Goal: Use online tool/utility

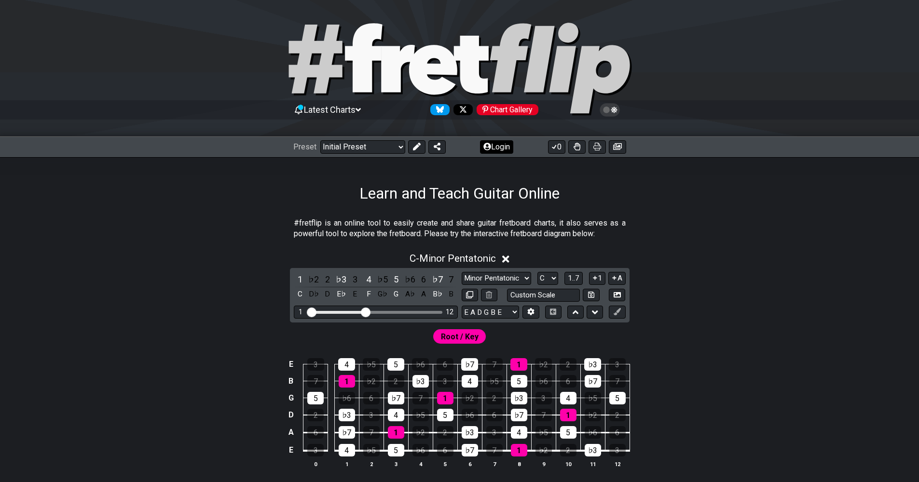
click at [498, 143] on button "Login" at bounding box center [496, 147] width 33 height 14
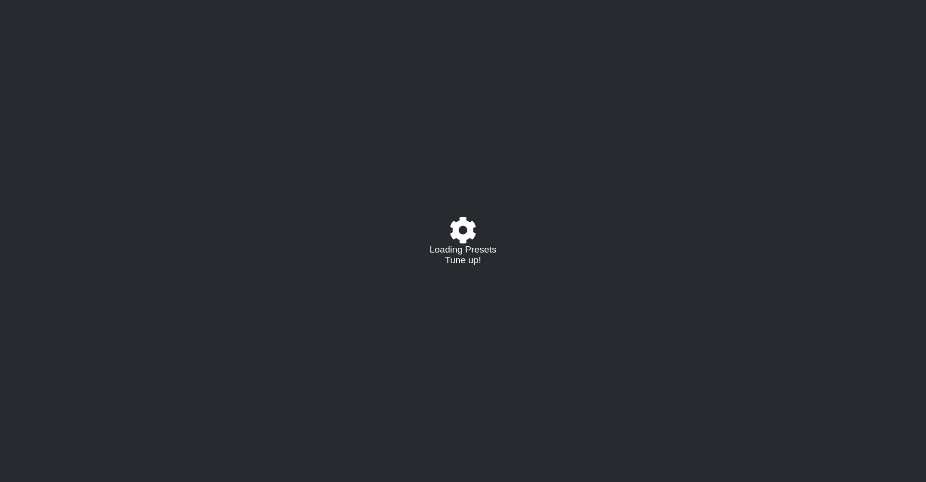
select select "C"
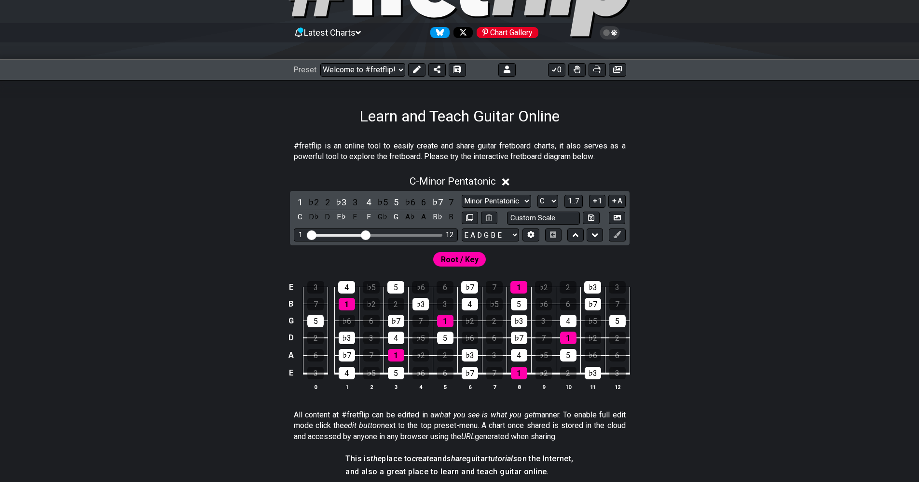
scroll to position [96, 0]
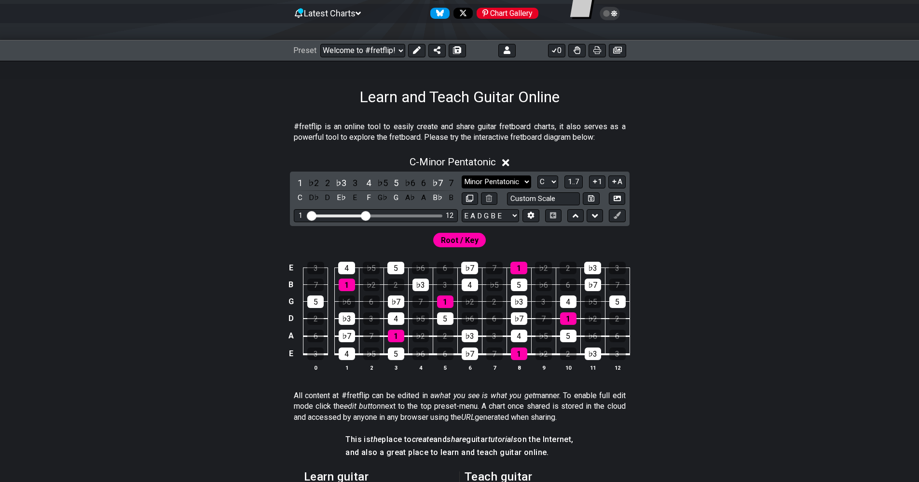
click at [523, 179] on select "Minor Pentatonic Click to edit Minor Pentatonic Major Pentatonic Minor Blues Ma…" at bounding box center [496, 182] width 69 height 13
select select "Dorian"
click at [462, 176] on select "Minor Pentatonic Click to edit Minor Pentatonic Major Pentatonic Minor Blues Ma…" at bounding box center [496, 182] width 69 height 13
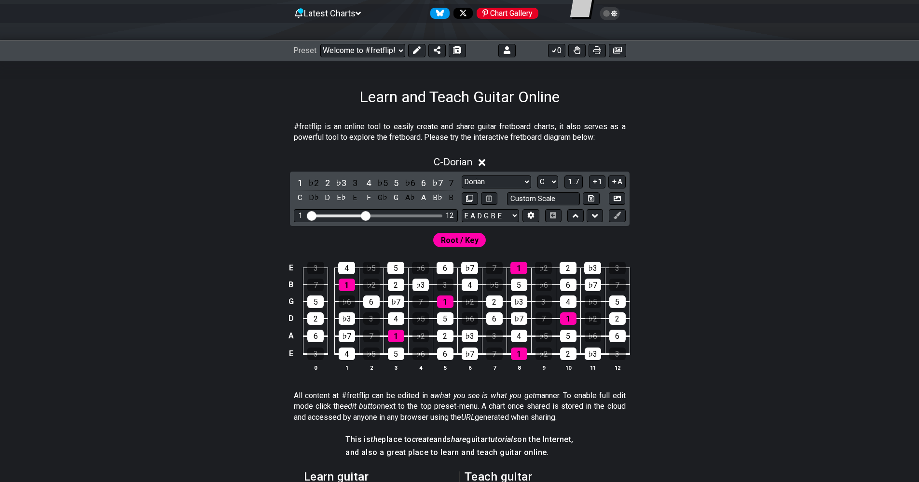
click at [388, 215] on div "Visible fret range" at bounding box center [376, 216] width 134 height 3
click at [387, 217] on div "1 12" at bounding box center [376, 215] width 164 height 13
click at [385, 215] on div "Visible fret range" at bounding box center [376, 216] width 134 height 3
drag, startPoint x: 365, startPoint y: 218, endPoint x: 376, endPoint y: 219, distance: 11.1
click at [376, 215] on input "Visible fret range" at bounding box center [375, 215] width 137 height 0
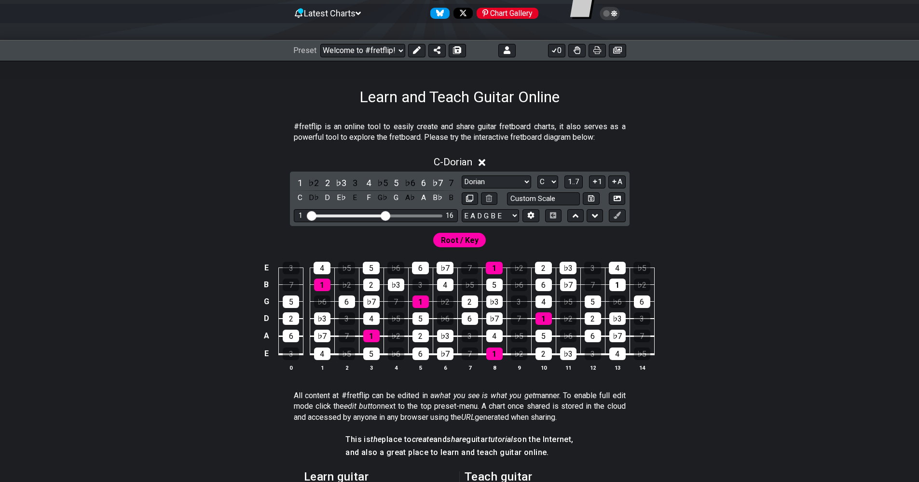
drag, startPoint x: 374, startPoint y: 216, endPoint x: 385, endPoint y: 215, distance: 11.6
click at [385, 215] on input "Visible fret range" at bounding box center [375, 215] width 137 height 0
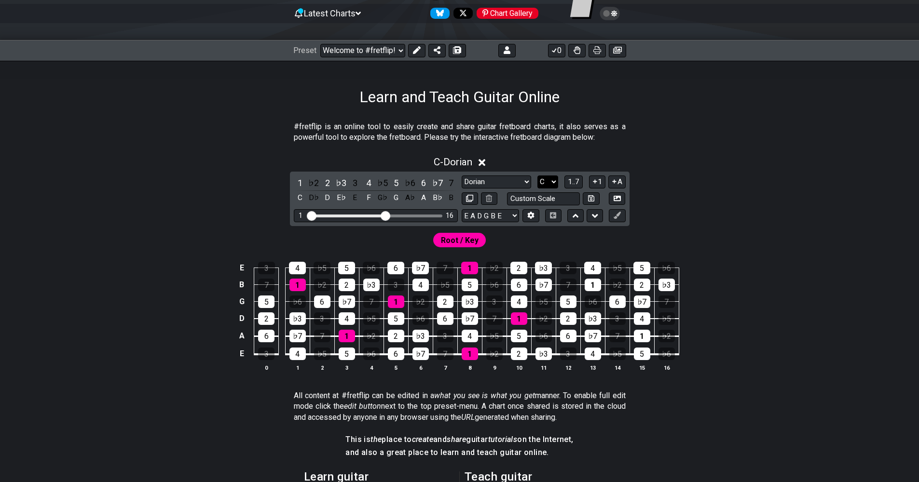
click at [554, 180] on select "A♭ A A♯ B♭ B C C♯ D♭ D D♯ E♭ E F F♯ G♭ G G♯" at bounding box center [547, 182] width 21 height 13
select select "D"
click at [537, 176] on select "A♭ A A♯ B♭ B C C♯ D♭ D D♯ E♭ E F F♯ G♭ G G♯" at bounding box center [547, 182] width 21 height 13
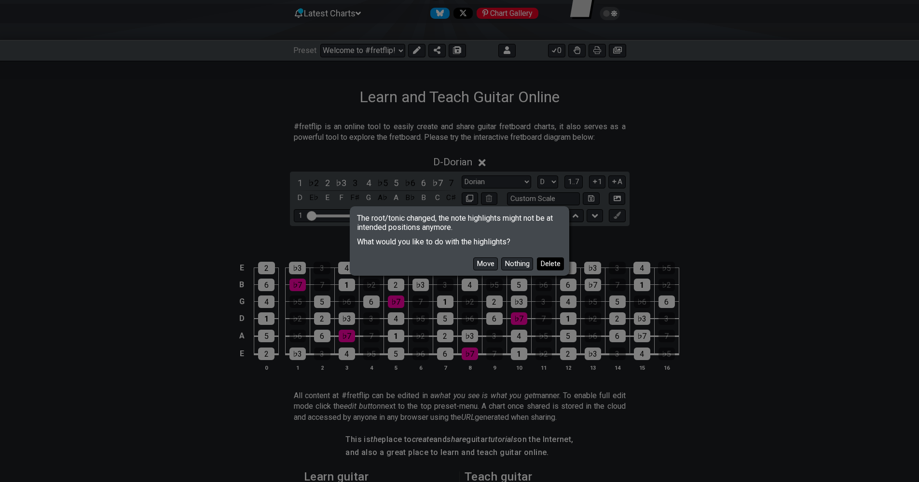
click at [539, 261] on button "Delete" at bounding box center [550, 264] width 27 height 13
